Goal: Task Accomplishment & Management: Manage account settings

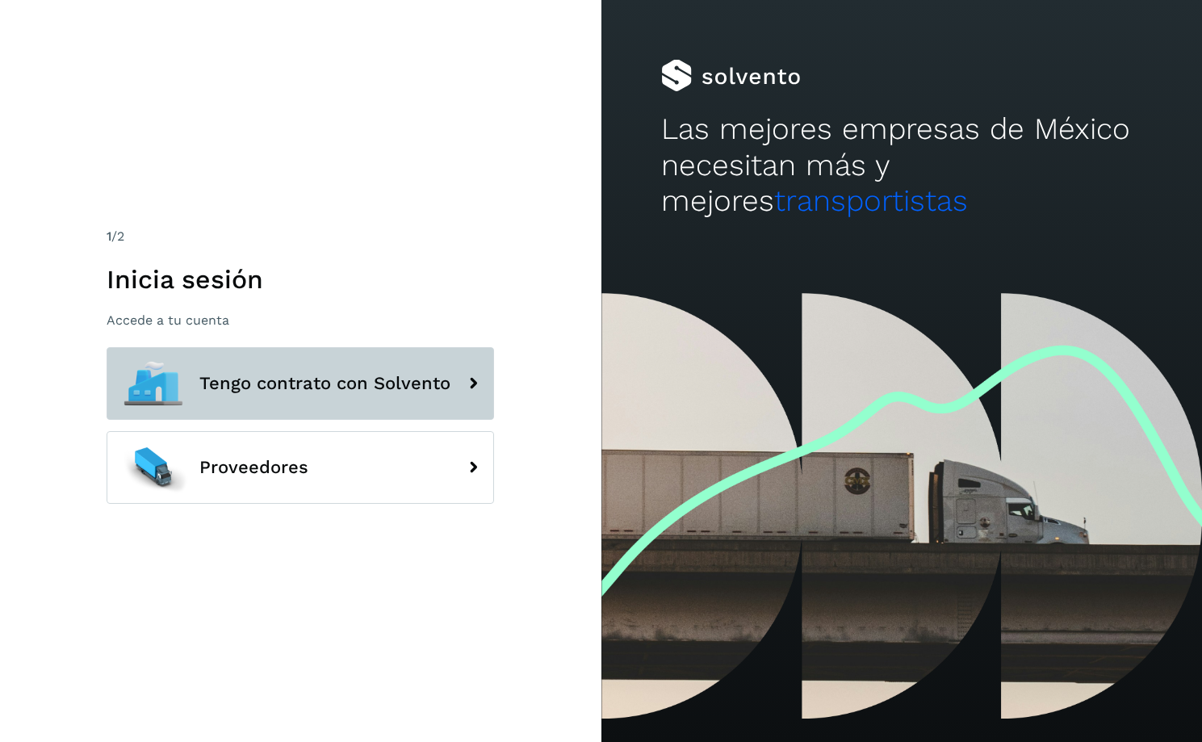
click at [346, 379] on span "Tengo contrato con Solvento" at bounding box center [324, 383] width 251 height 19
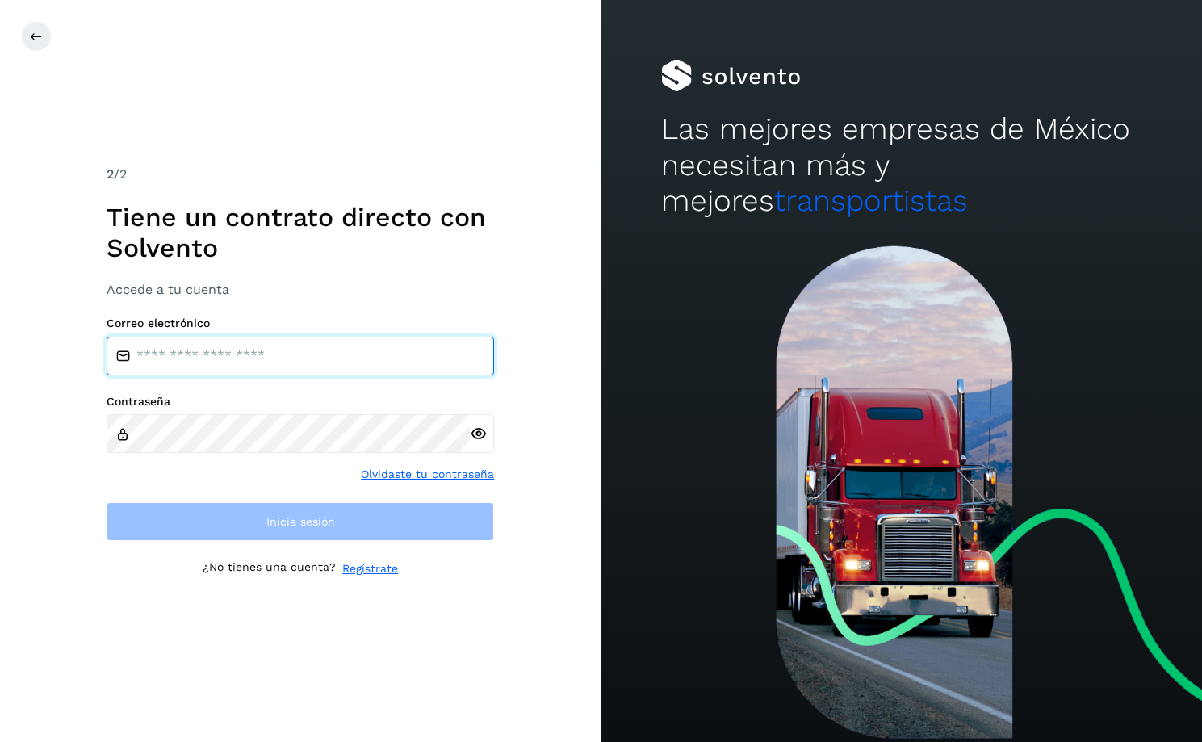
click at [257, 348] on input "email" at bounding box center [300, 356] width 387 height 39
type input "**********"
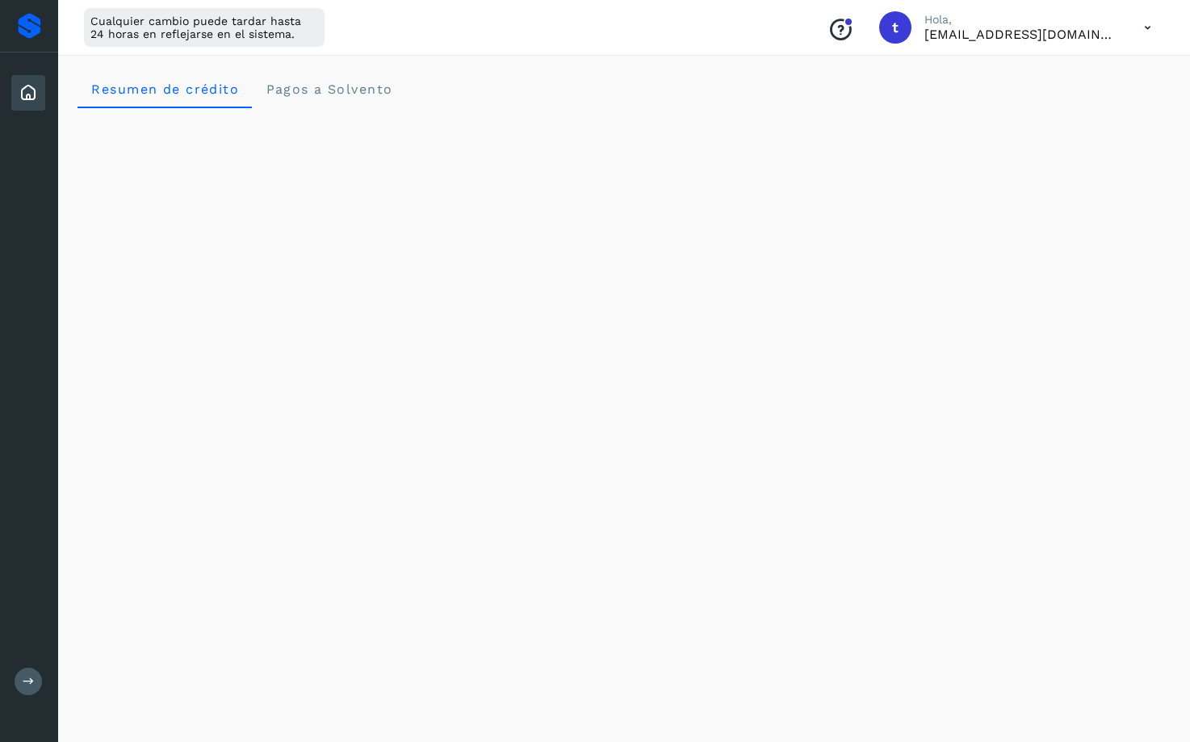
click at [1147, 23] on icon at bounding box center [1147, 27] width 33 height 33
click at [1049, 72] on div "Documentación" at bounding box center [1067, 72] width 192 height 31
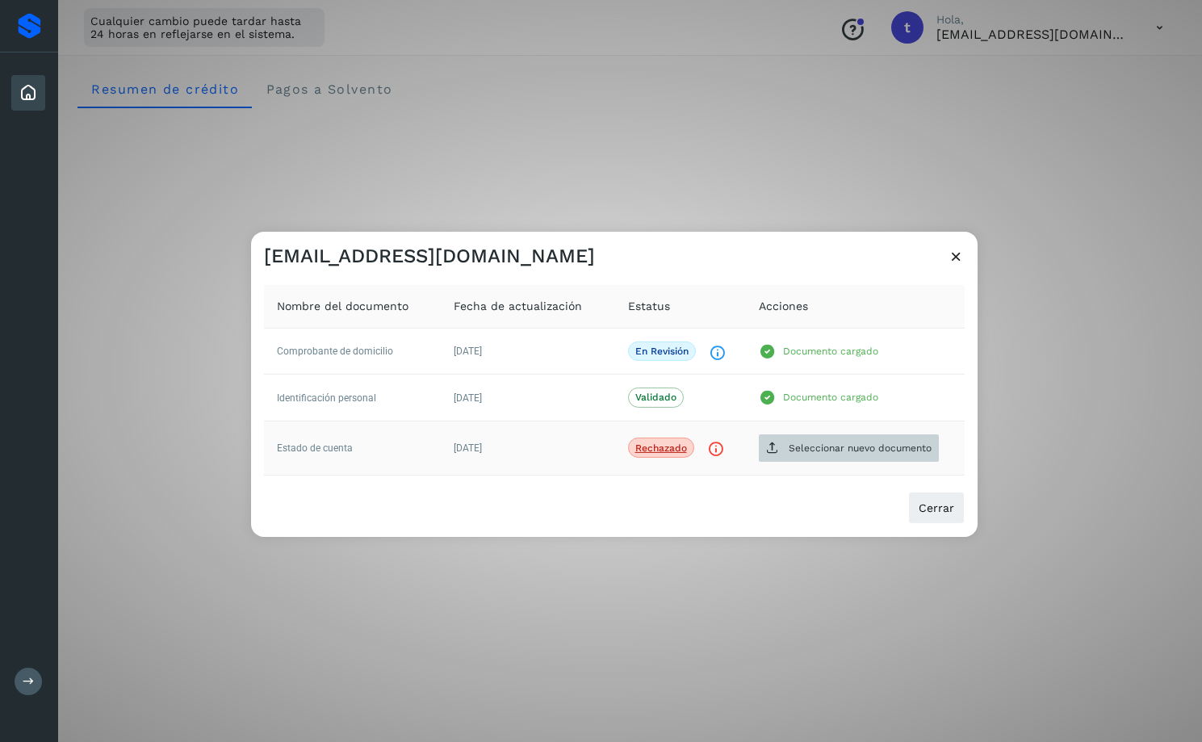
click at [833, 452] on p "Seleccionar nuevo documento" at bounding box center [860, 447] width 143 height 11
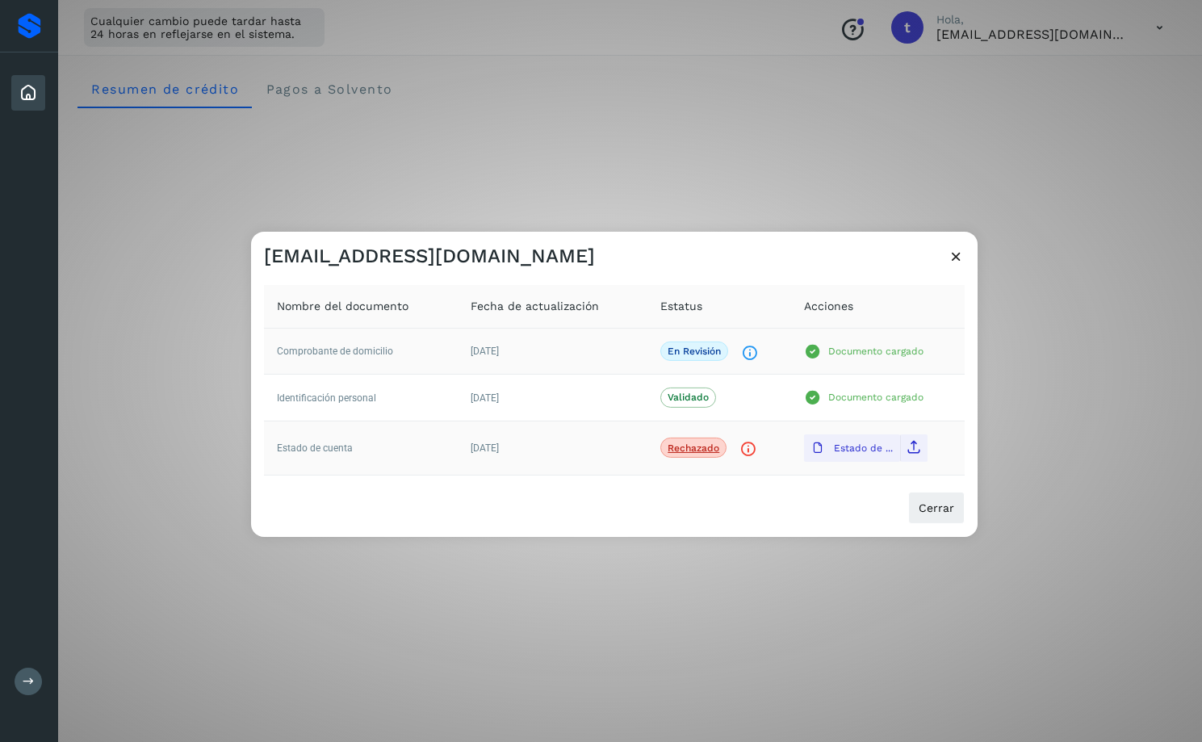
click at [840, 353] on p "Documento cargado" at bounding box center [875, 351] width 95 height 11
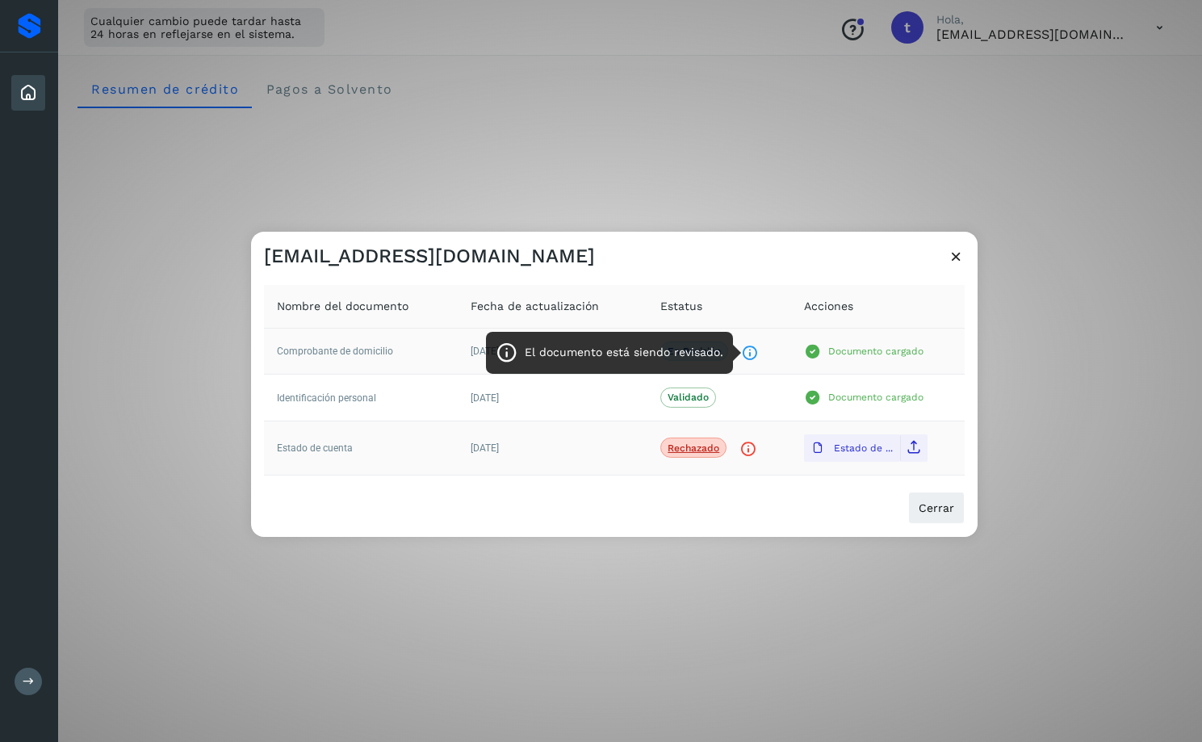
click at [750, 352] on icon "El documento está siendo revisado." at bounding box center [749, 352] width 17 height 17
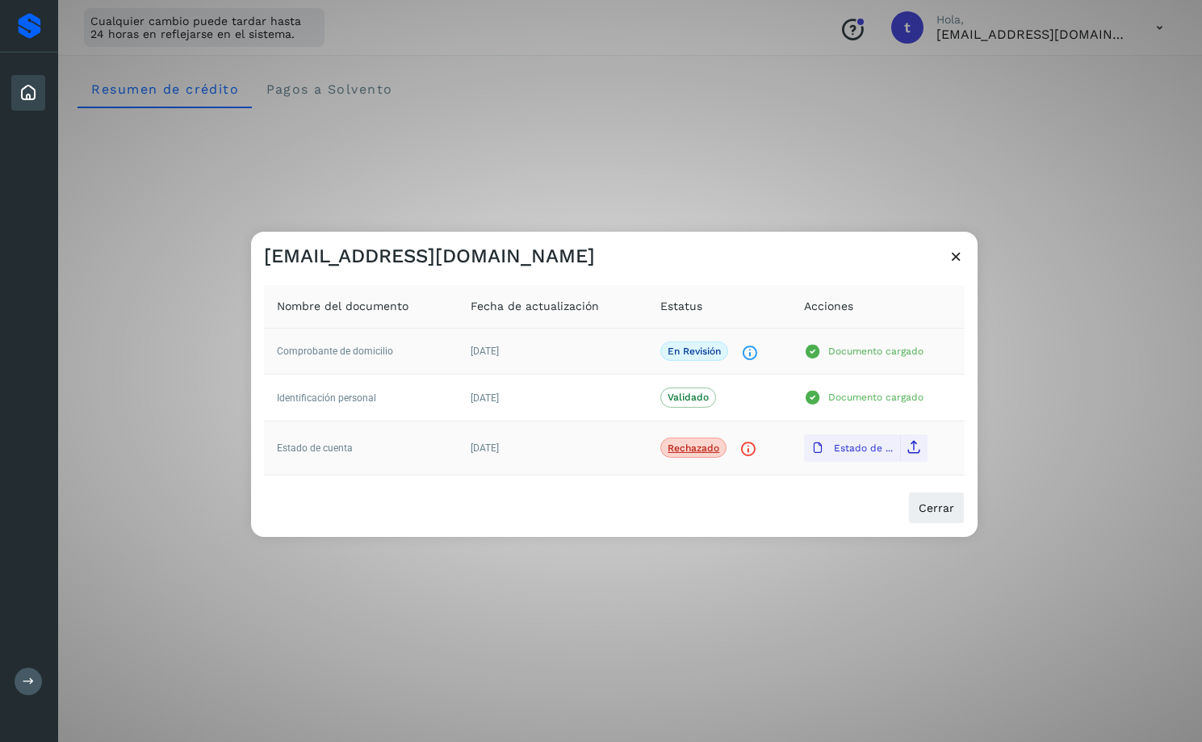
click at [690, 352] on p "En revisión" at bounding box center [694, 351] width 53 height 11
click at [837, 348] on p "Documento cargado" at bounding box center [875, 351] width 95 height 11
click at [916, 454] on button at bounding box center [914, 448] width 15 height 18
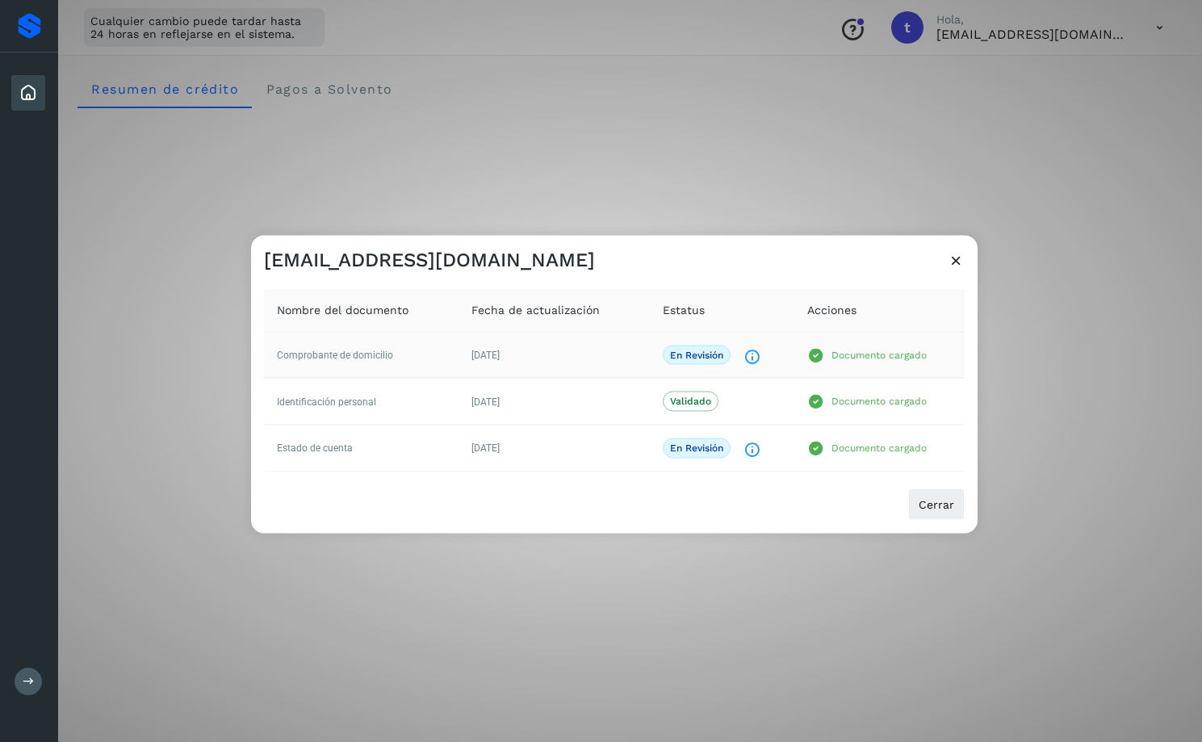
click at [752, 358] on icon "El documento está siendo revisado." at bounding box center [751, 356] width 17 height 17
click at [928, 511] on button "Cerrar" at bounding box center [936, 504] width 57 height 32
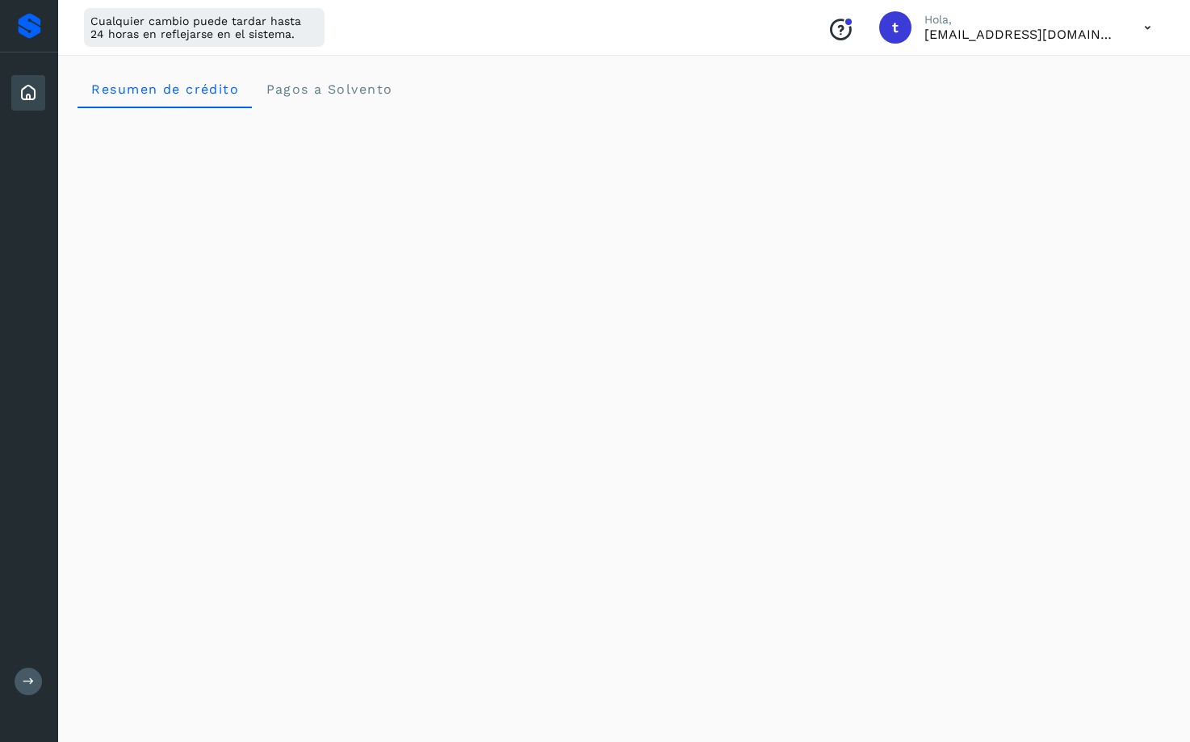
click at [1141, 29] on icon at bounding box center [1147, 27] width 33 height 33
click at [1053, 72] on div "Documentación" at bounding box center [1067, 72] width 192 height 31
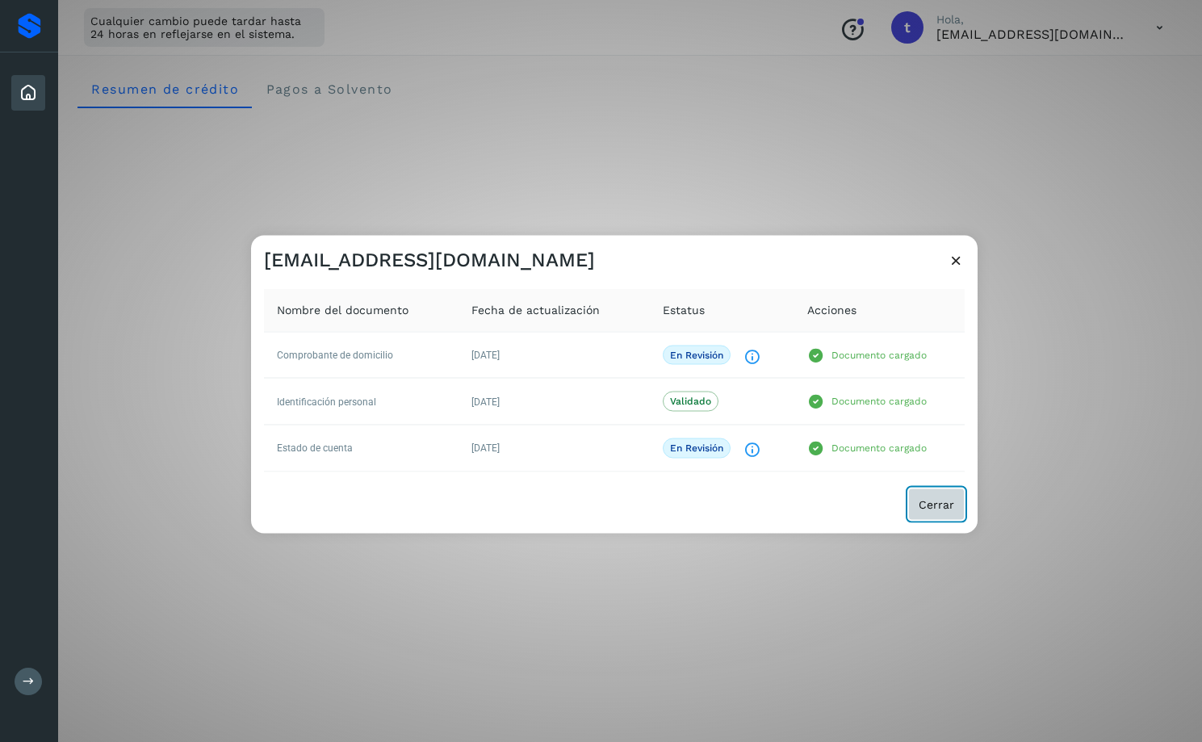
click at [942, 506] on span "Cerrar" at bounding box center [937, 503] width 36 height 11
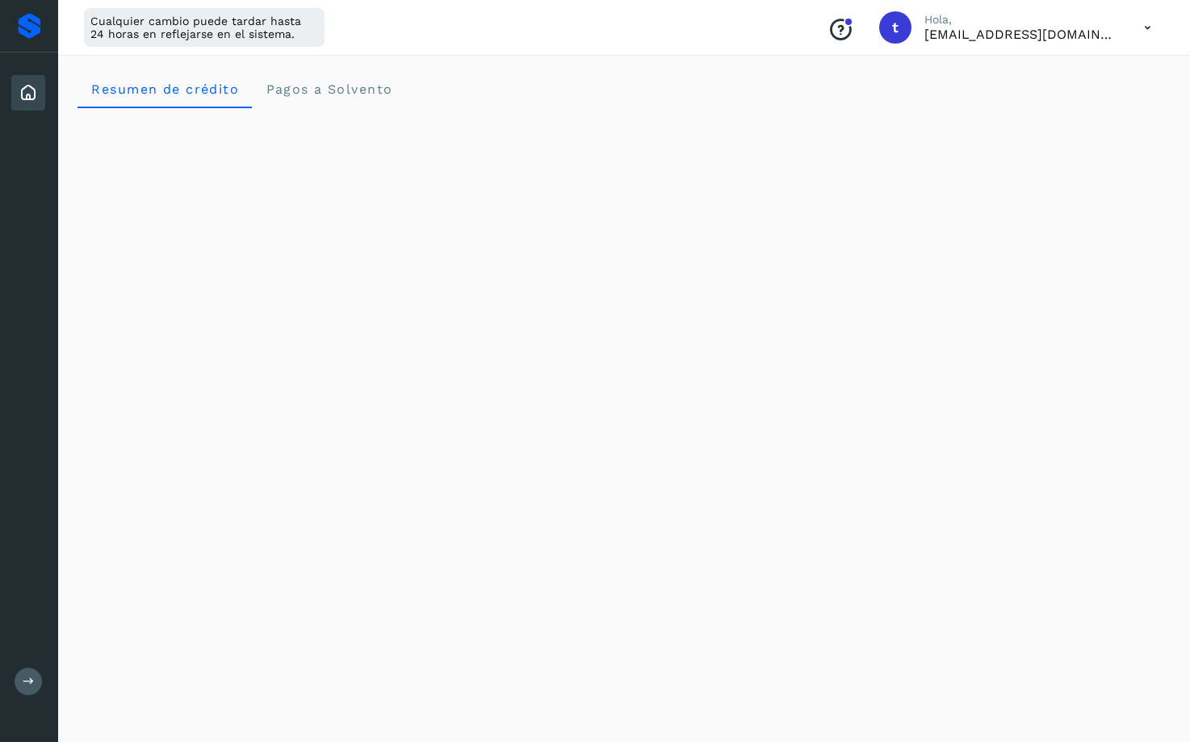
click at [1118, 38] on p "[EMAIL_ADDRESS][DOMAIN_NAME]" at bounding box center [1021, 34] width 194 height 15
click at [1137, 36] on icon at bounding box center [1147, 27] width 33 height 33
click at [1041, 103] on div "Cerrar sesión" at bounding box center [1067, 104] width 192 height 31
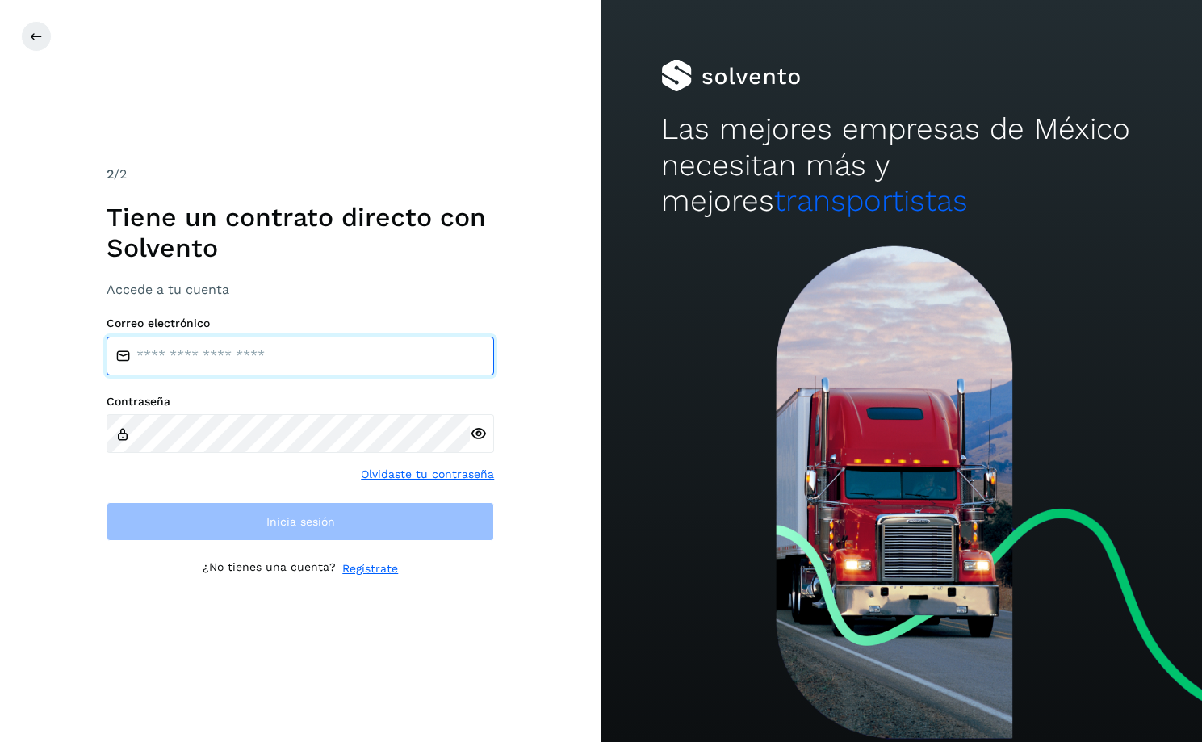
type input "**********"
